Goal: Check status: Check status

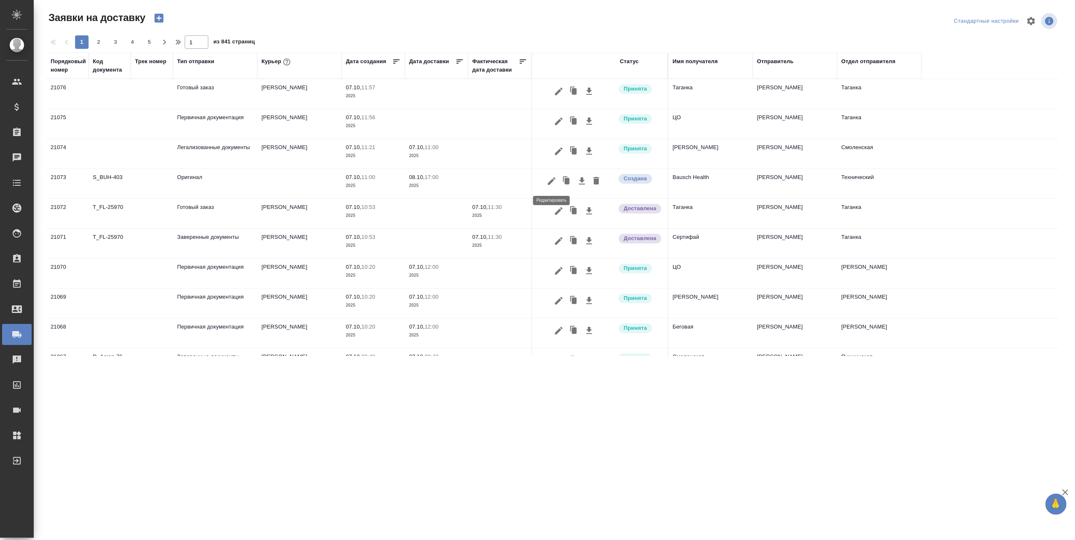
click at [555, 180] on icon "button" at bounding box center [551, 181] width 10 height 10
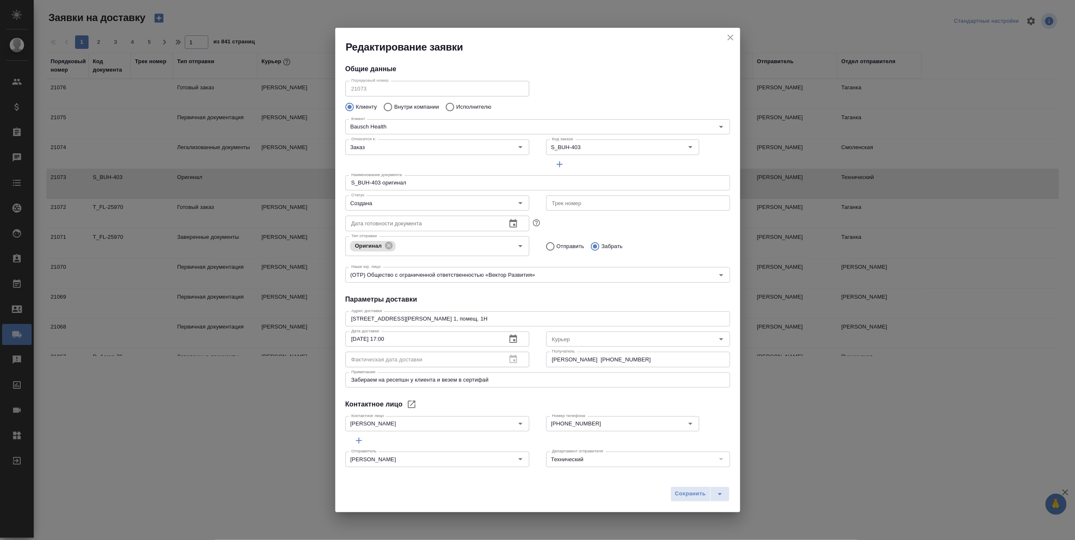
type input "[PERSON_NAME]"
type input "[PHONE_NUMBER]"
click at [729, 38] on icon "close" at bounding box center [730, 37] width 10 height 10
